Goal: Task Accomplishment & Management: Use online tool/utility

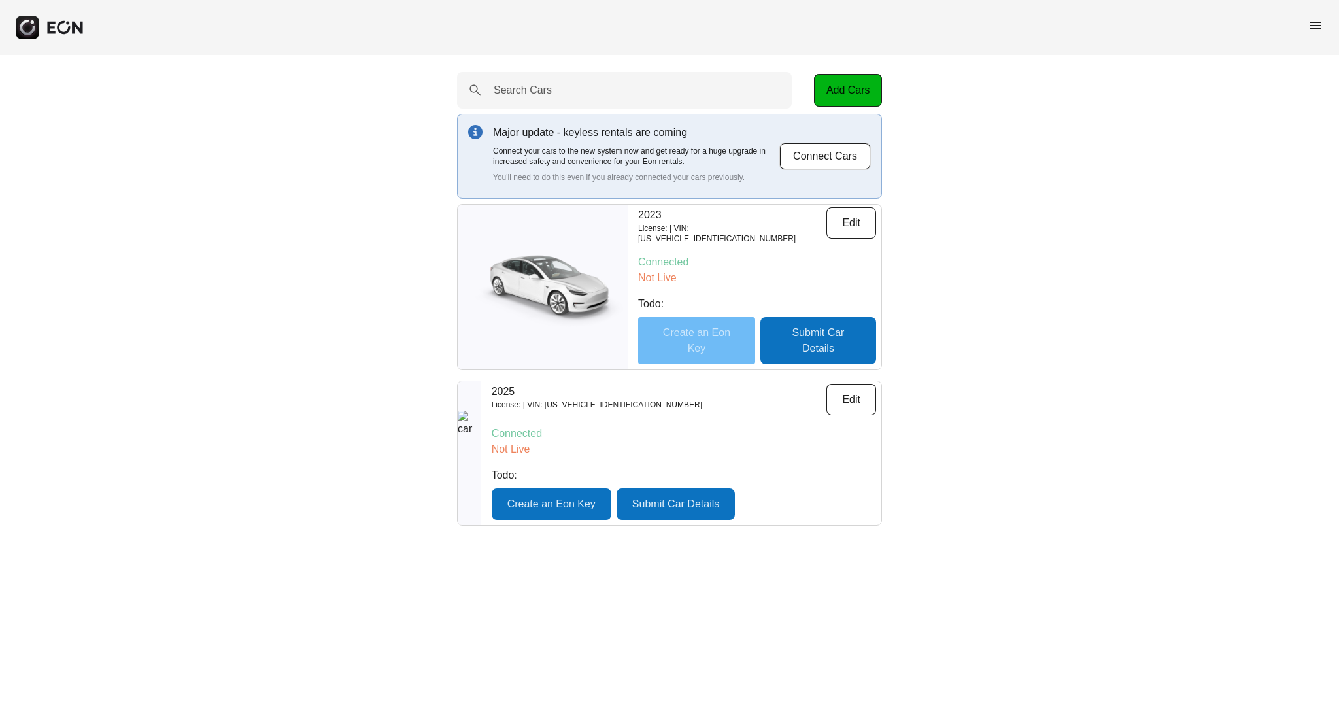
click at [676, 349] on button "Create an Eon Key" at bounding box center [696, 340] width 117 height 47
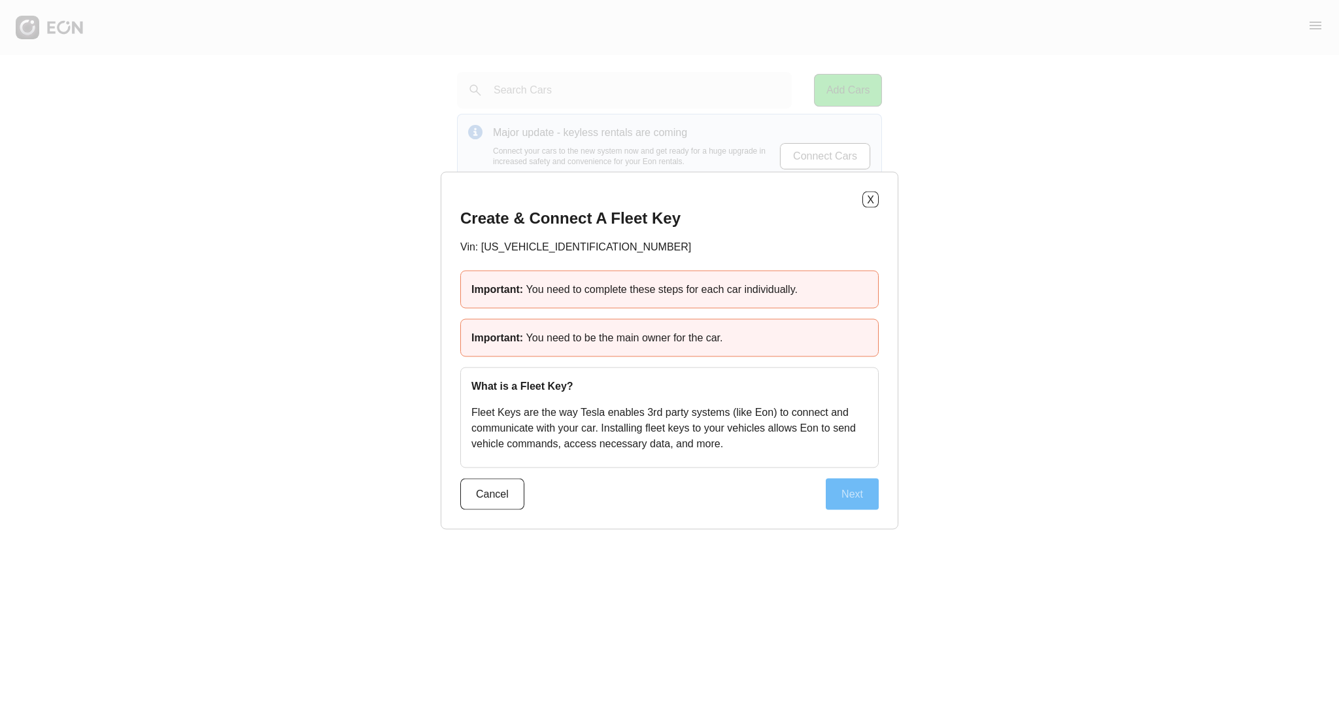
click at [852, 492] on button "Next" at bounding box center [852, 494] width 53 height 31
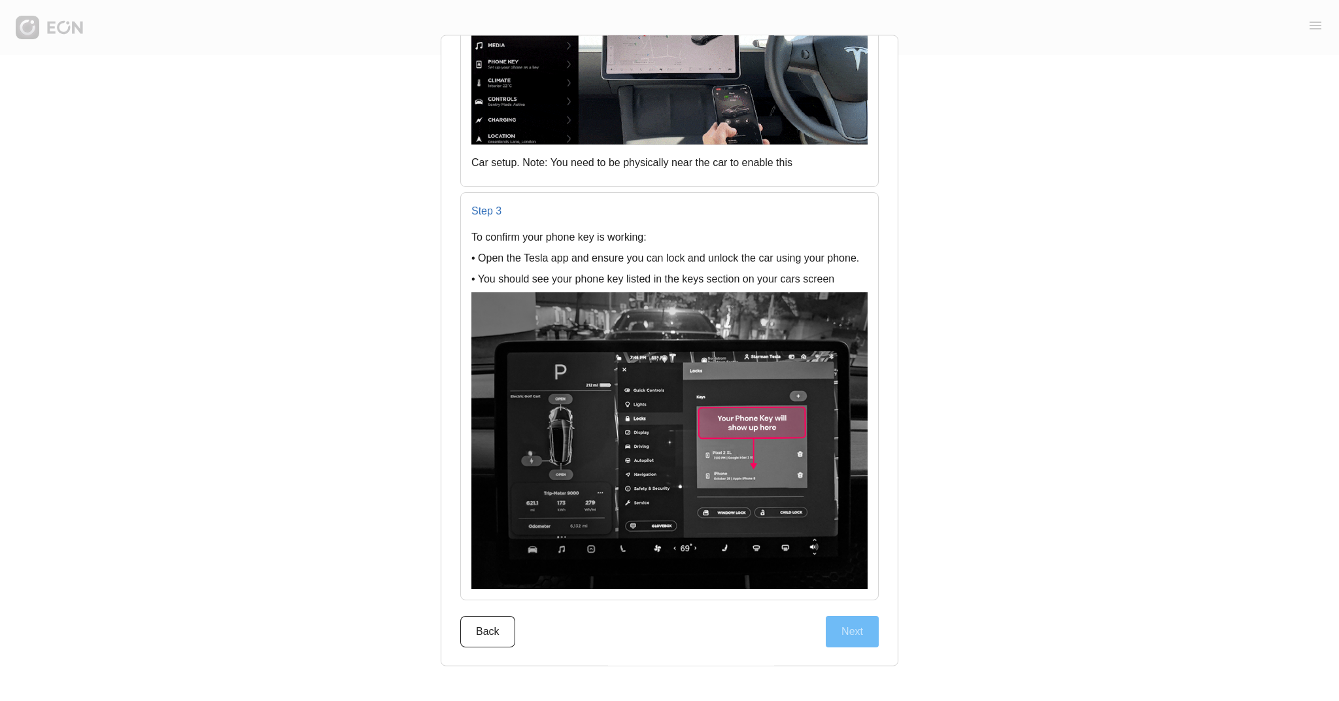
click at [853, 628] on button "Next" at bounding box center [852, 630] width 53 height 31
